Goal: Task Accomplishment & Management: Complete application form

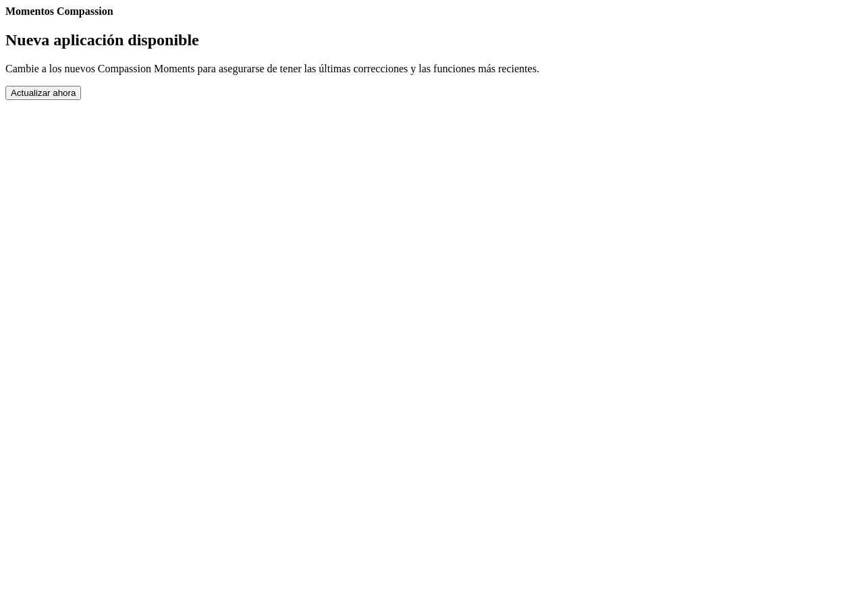
click at [81, 100] on button "Actualizar ahora" at bounding box center [43, 93] width 76 height 14
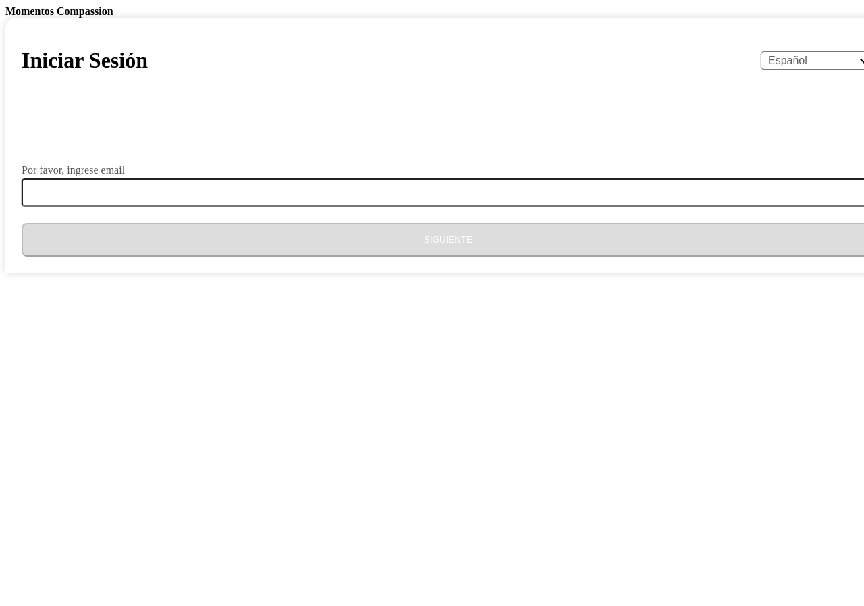
select select "es"
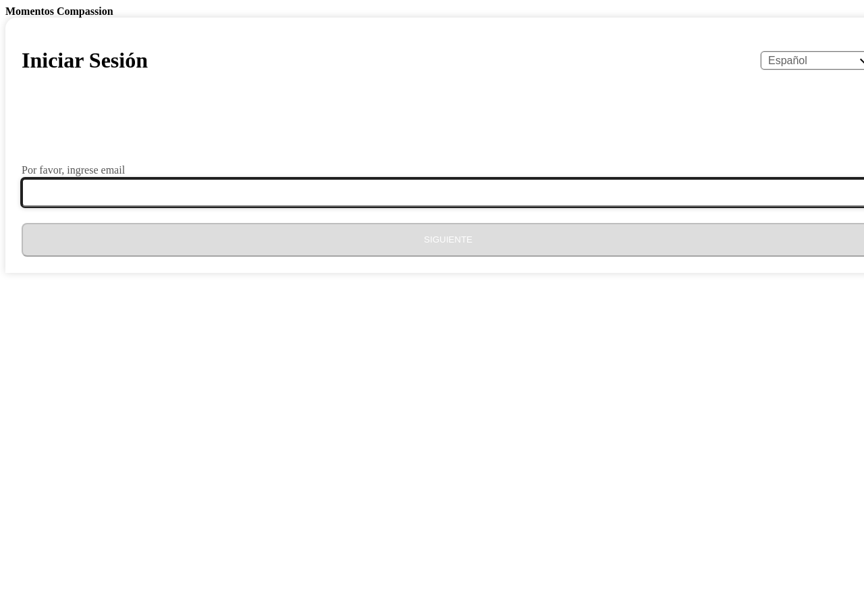
drag, startPoint x: 371, startPoint y: 492, endPoint x: 544, endPoint y: 500, distance: 173.1
click at [371, 207] on input "Por favor, ingrese email" at bounding box center [457, 192] width 870 height 28
type input "[EMAIL_ADDRESS][DOMAIN_NAME]"
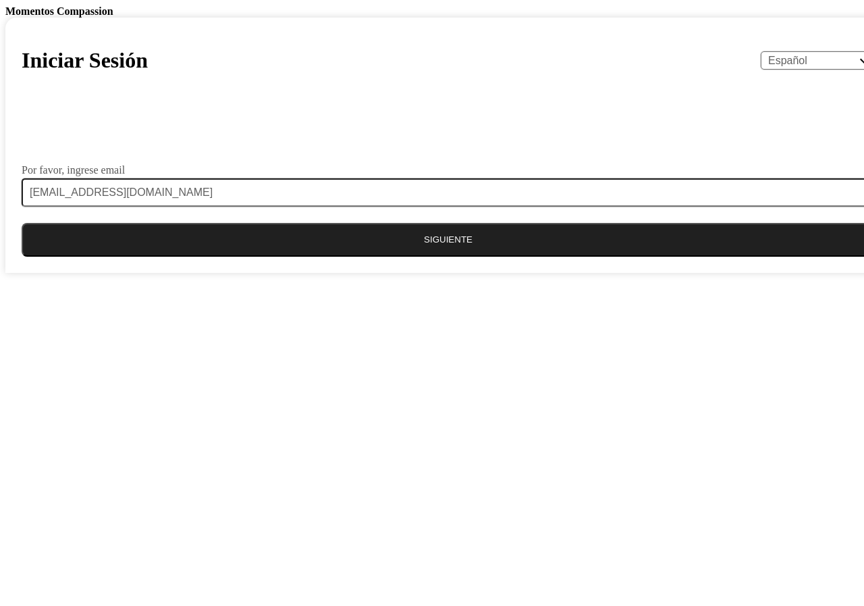
click at [433, 257] on button "Siguiente" at bounding box center [449, 240] width 854 height 34
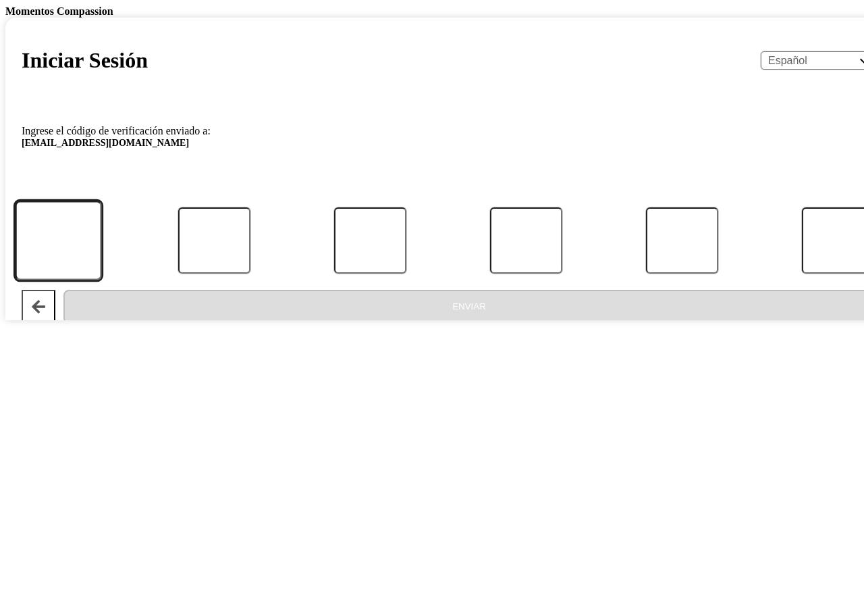
click at [101, 280] on input "Código" at bounding box center [58, 240] width 86 height 79
type input "4"
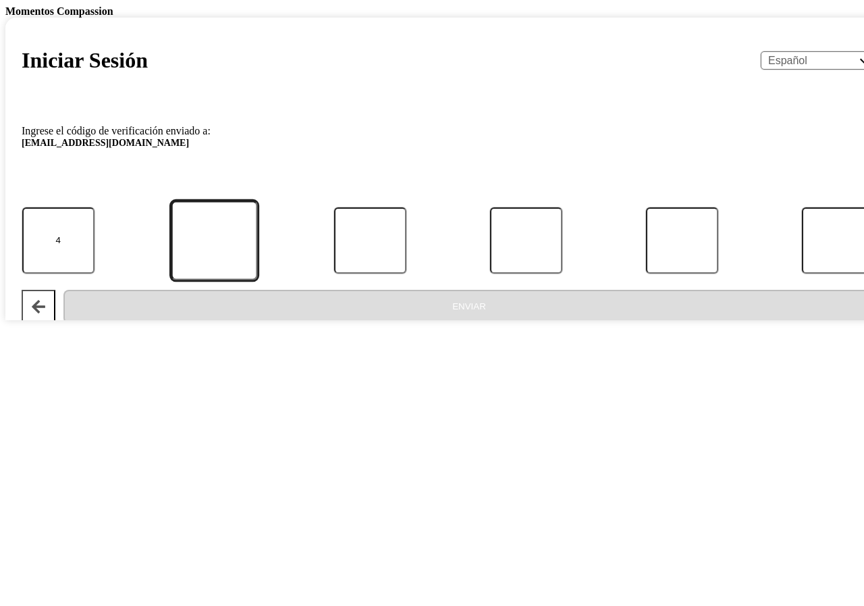
type input "8"
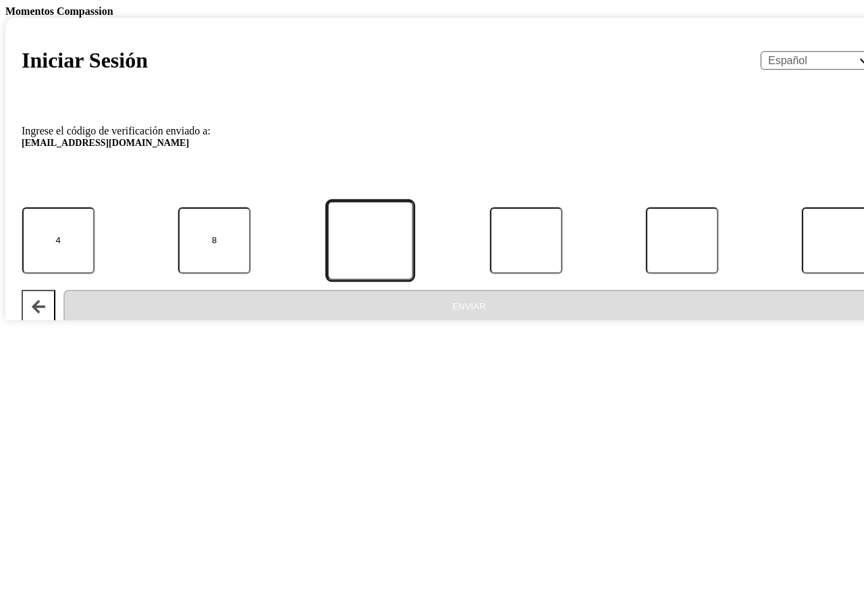
type input "2"
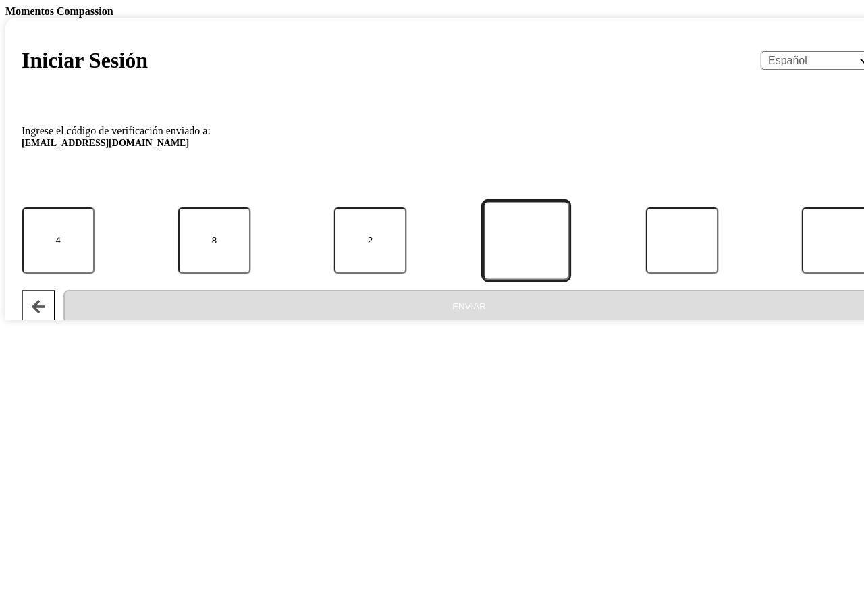
type input "2"
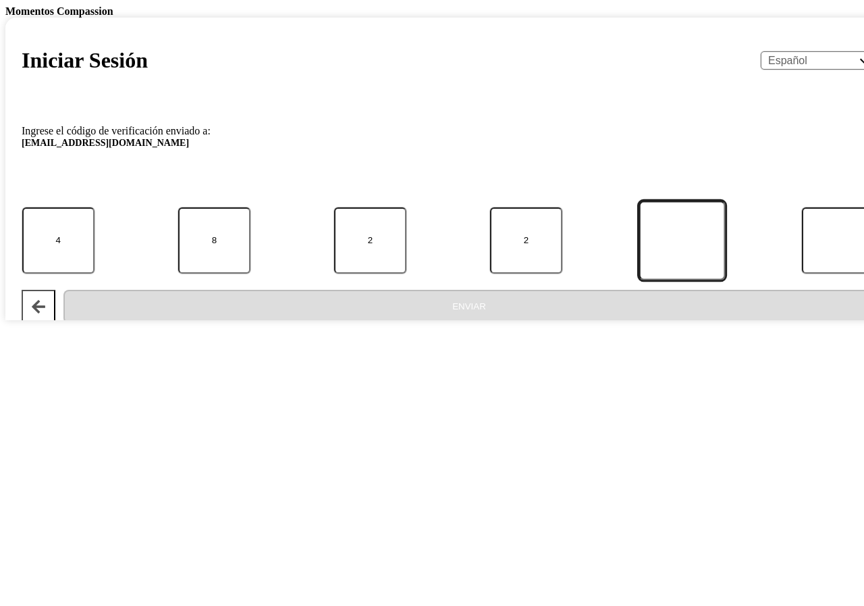
type input "8"
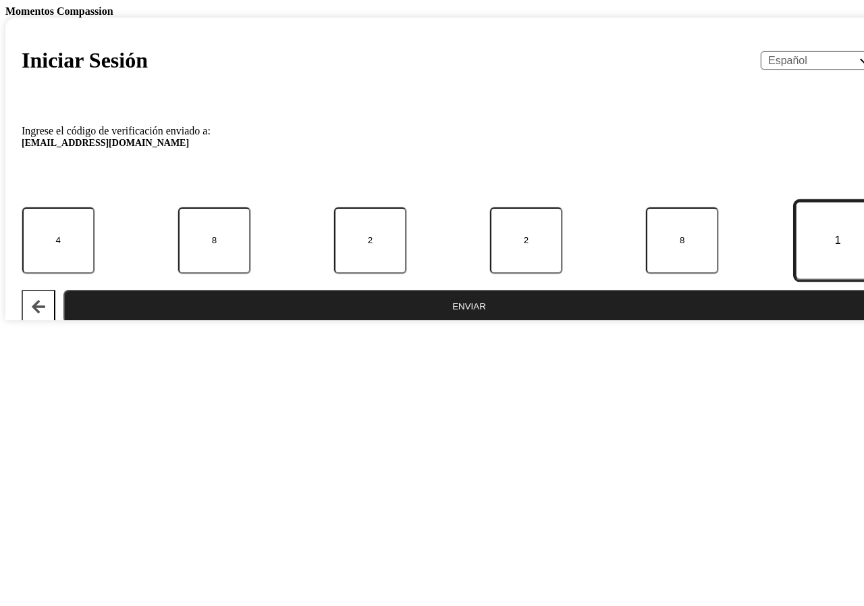
type input "1"
click at [463, 323] on button "Enviar" at bounding box center [469, 307] width 812 height 34
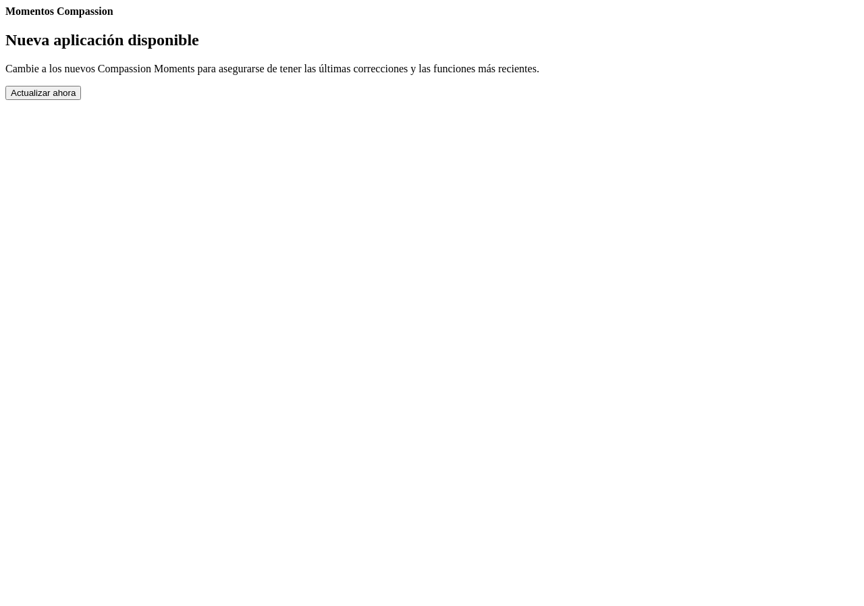
click at [81, 100] on button "Actualizar ahora" at bounding box center [43, 93] width 76 height 14
